Goal: Task Accomplishment & Management: Complete application form

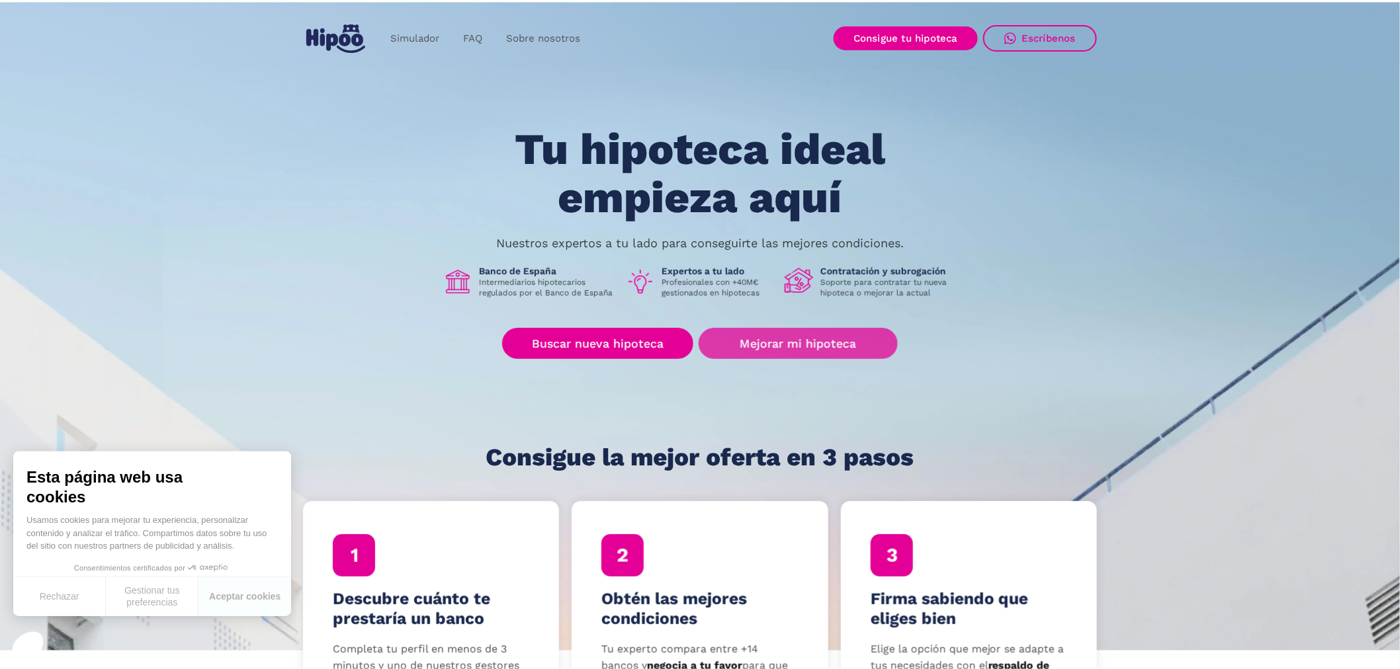
click at [802, 347] on link "Mejorar mi hipoteca" at bounding box center [798, 343] width 199 height 31
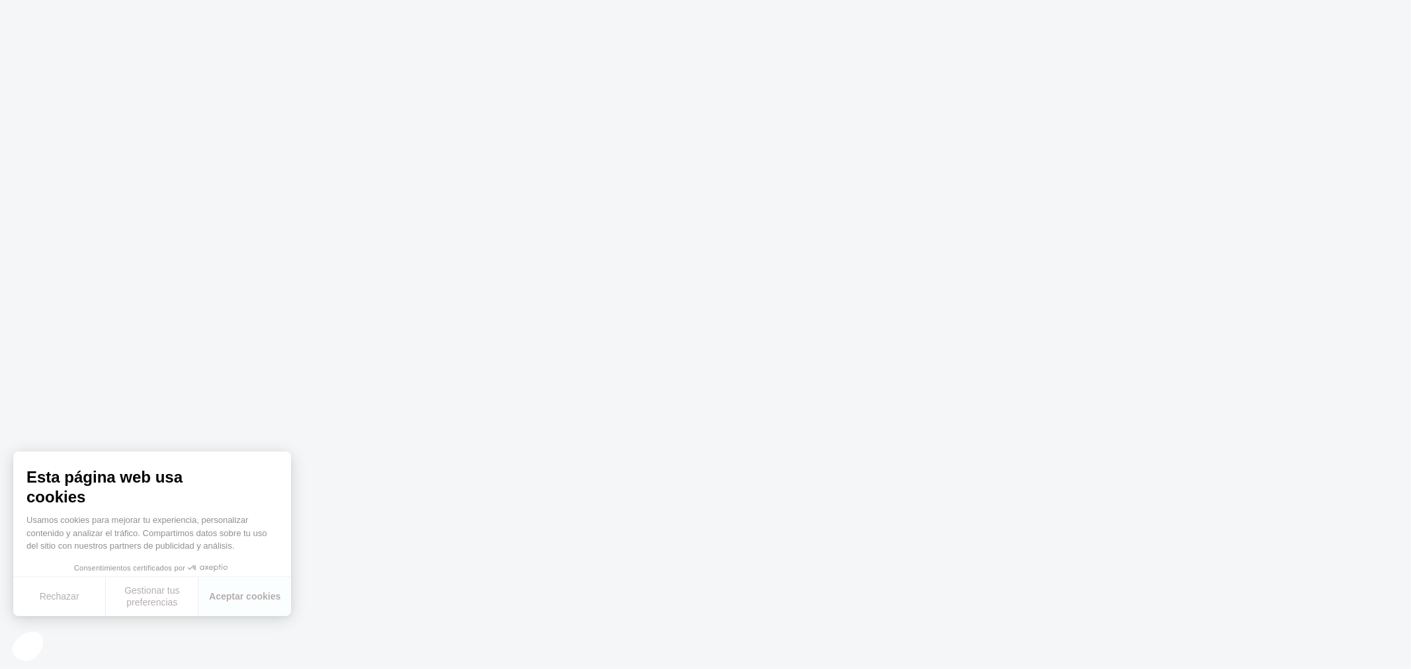
click at [1, 596] on body "Texto original Valora esta traducción Tu opinión servirá para ayudar a mejorar …" at bounding box center [705, 334] width 1411 height 669
click at [82, 607] on button "Rechazar" at bounding box center [59, 596] width 93 height 39
